Goal: Check status: Check status

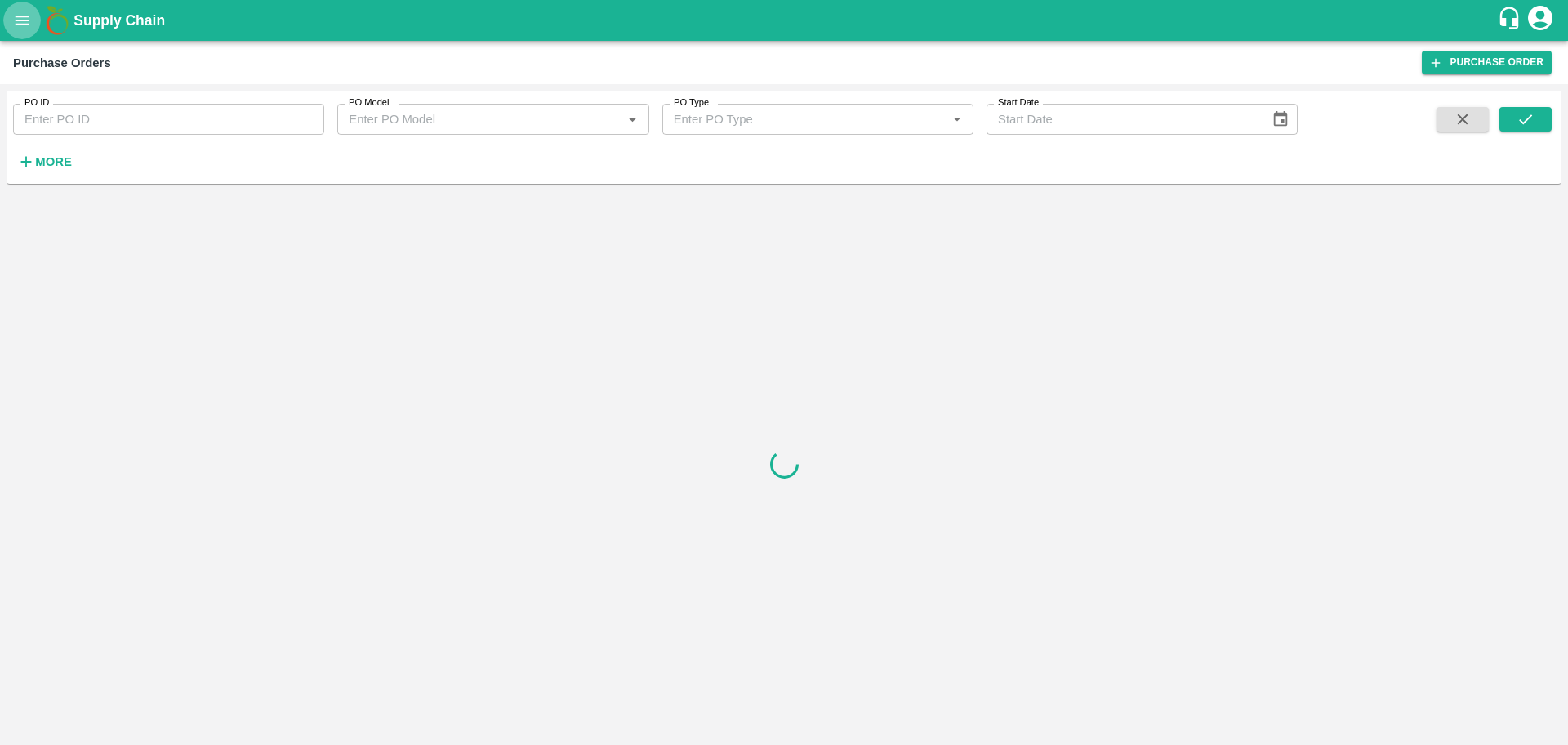
click at [24, 14] on icon "open drawer" at bounding box center [22, 20] width 18 height 18
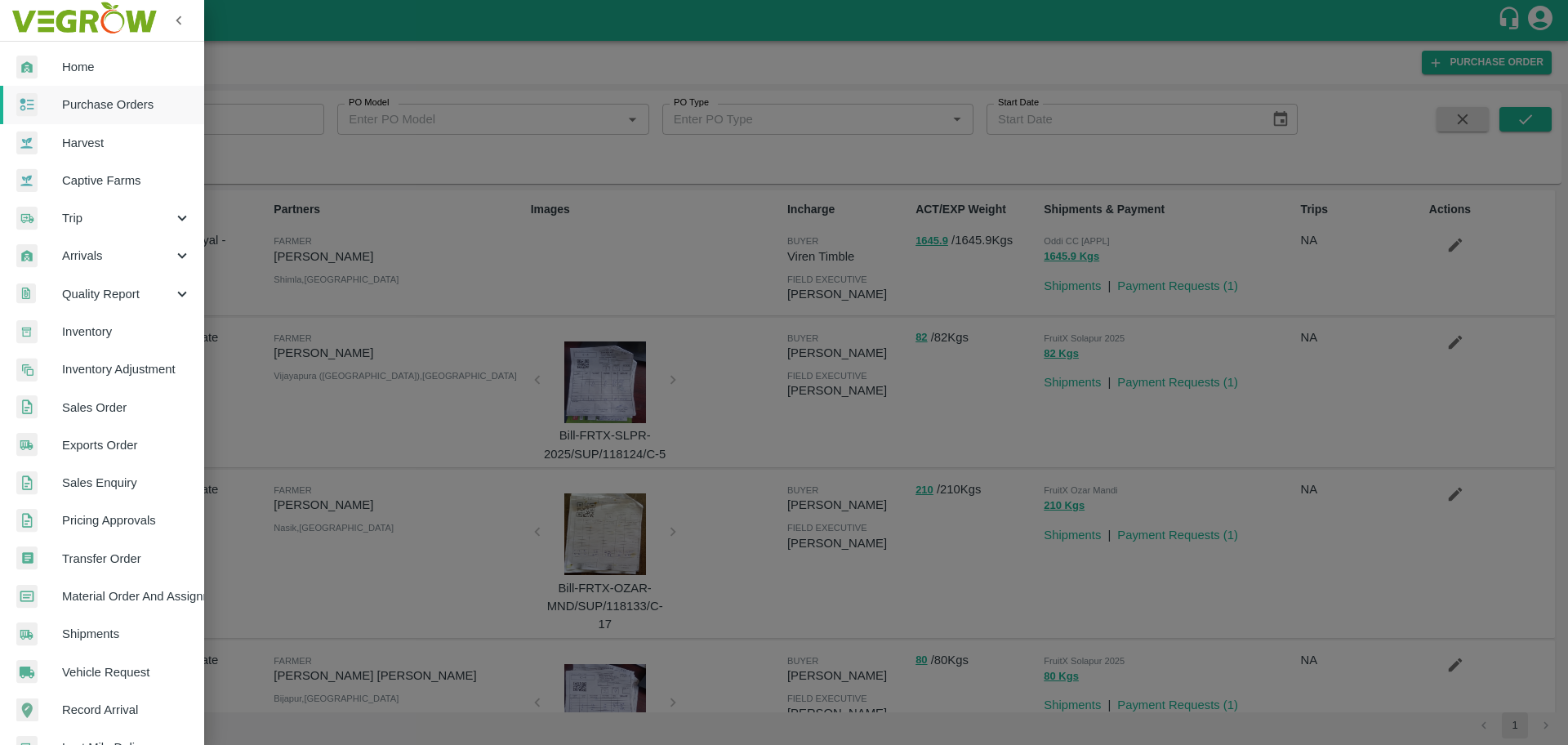
click at [111, 405] on span "Sales Order" at bounding box center [126, 408] width 129 height 18
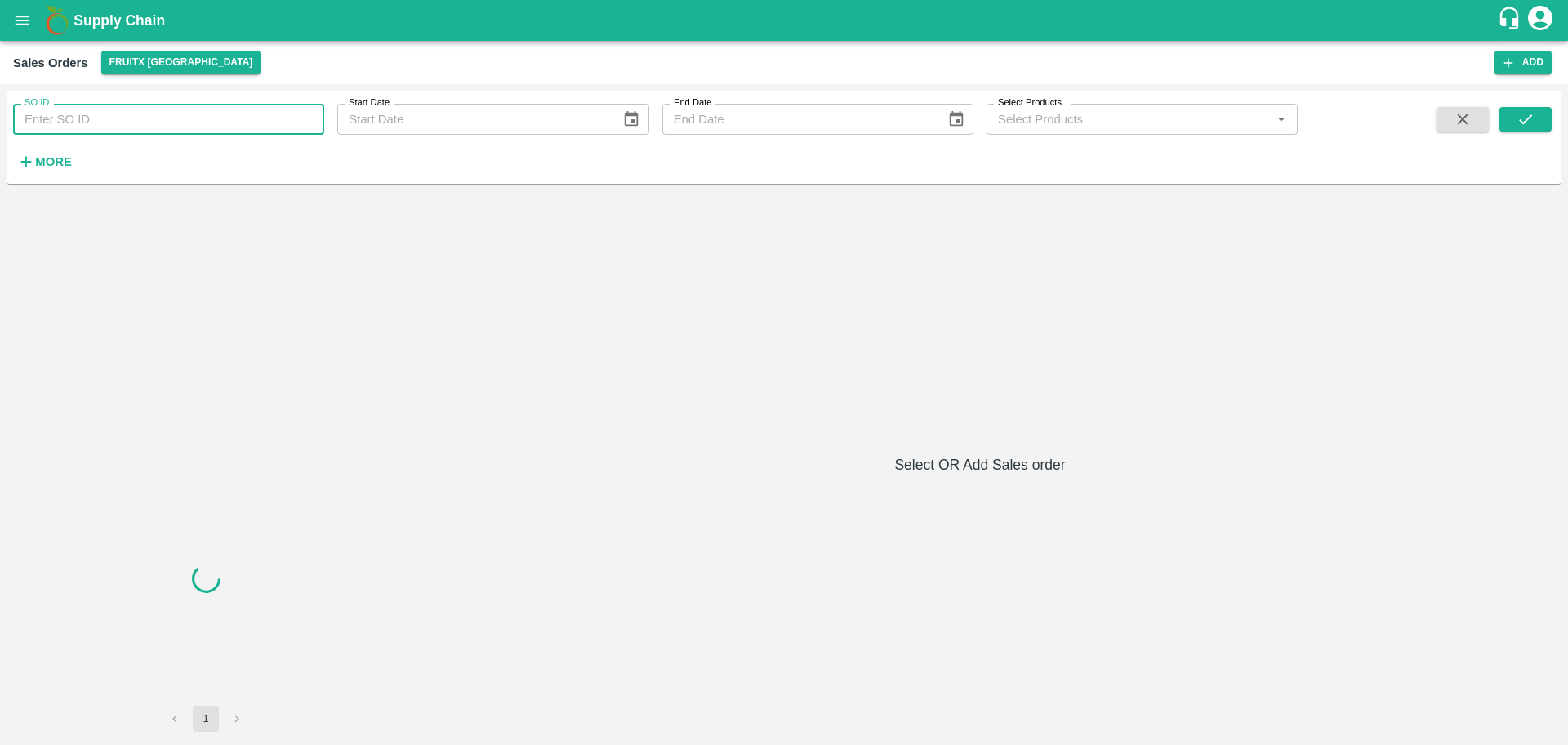
click at [104, 113] on input "SO ID" at bounding box center [169, 119] width 312 height 31
paste input "603090"
type input "603090"
click at [1537, 130] on button "submit" at bounding box center [1525, 119] width 52 height 25
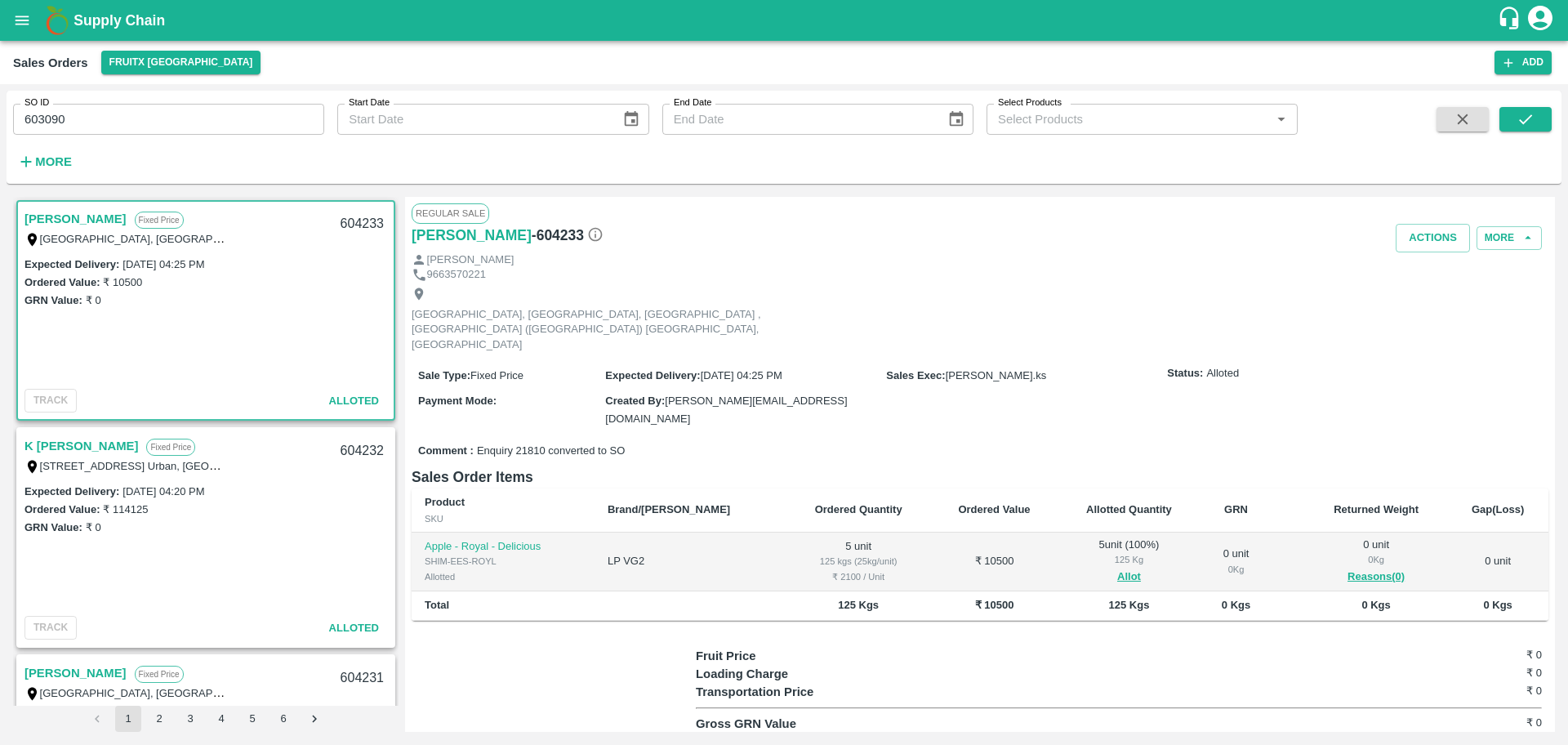
click at [1508, 133] on span at bounding box center [1525, 140] width 52 height 67
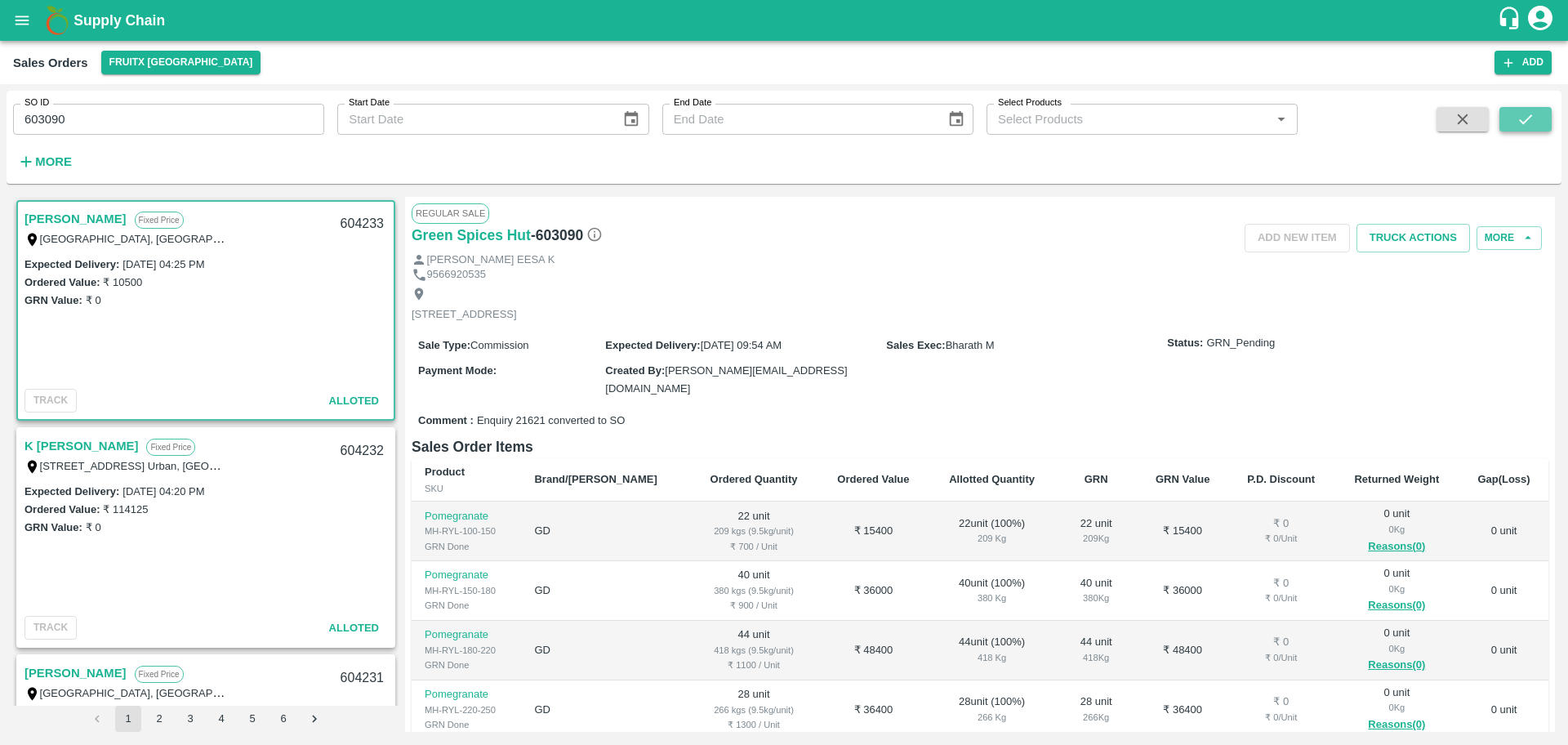
click at [1524, 116] on icon "submit" at bounding box center [1526, 119] width 18 height 18
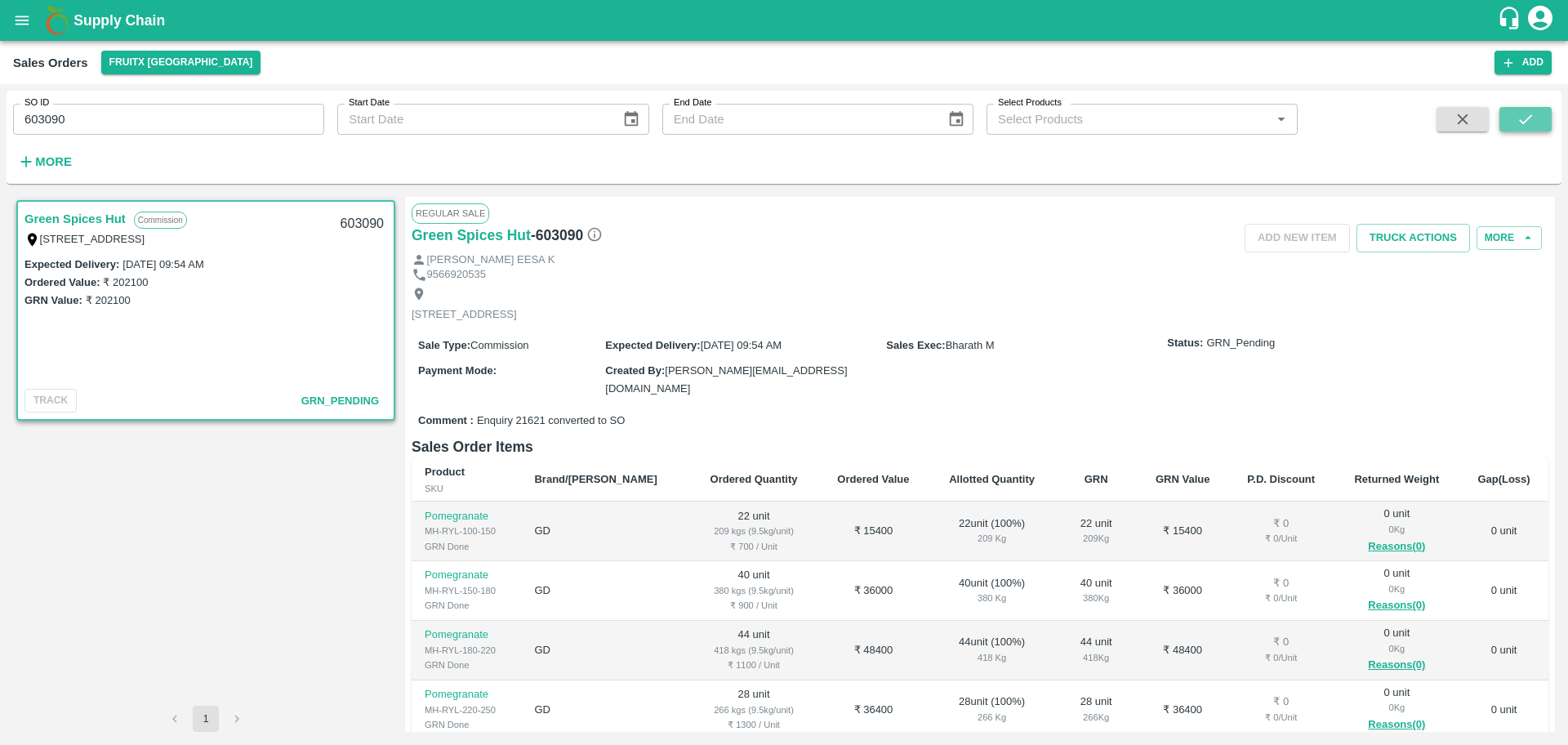
click at [1530, 110] on icon "submit" at bounding box center [1526, 119] width 18 height 18
